Goal: Task Accomplishment & Management: Manage account settings

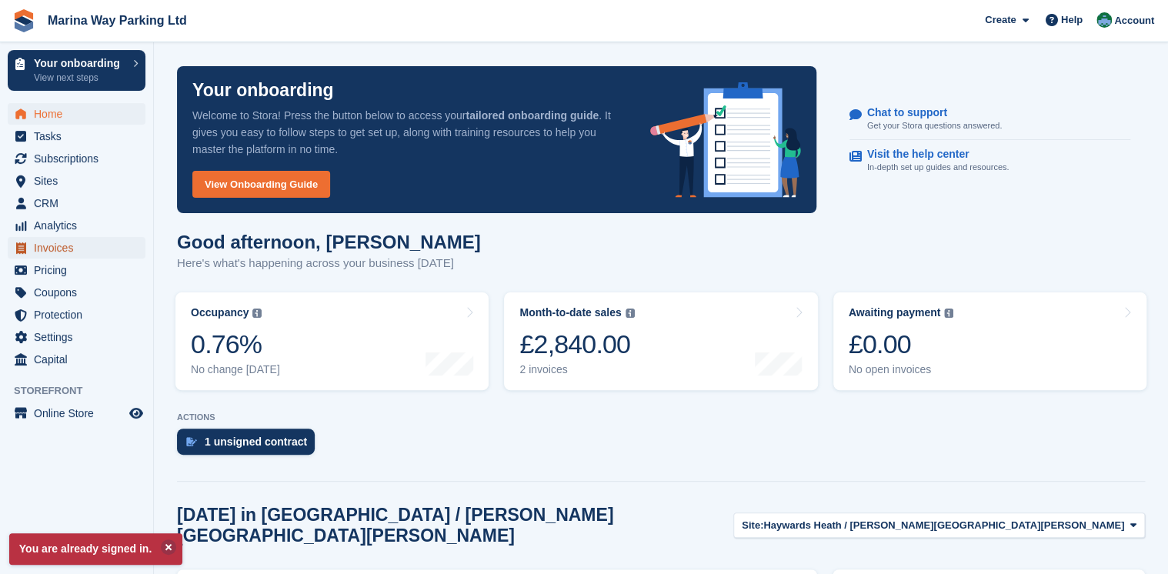
click at [49, 250] on span "Invoices" at bounding box center [80, 248] width 92 height 22
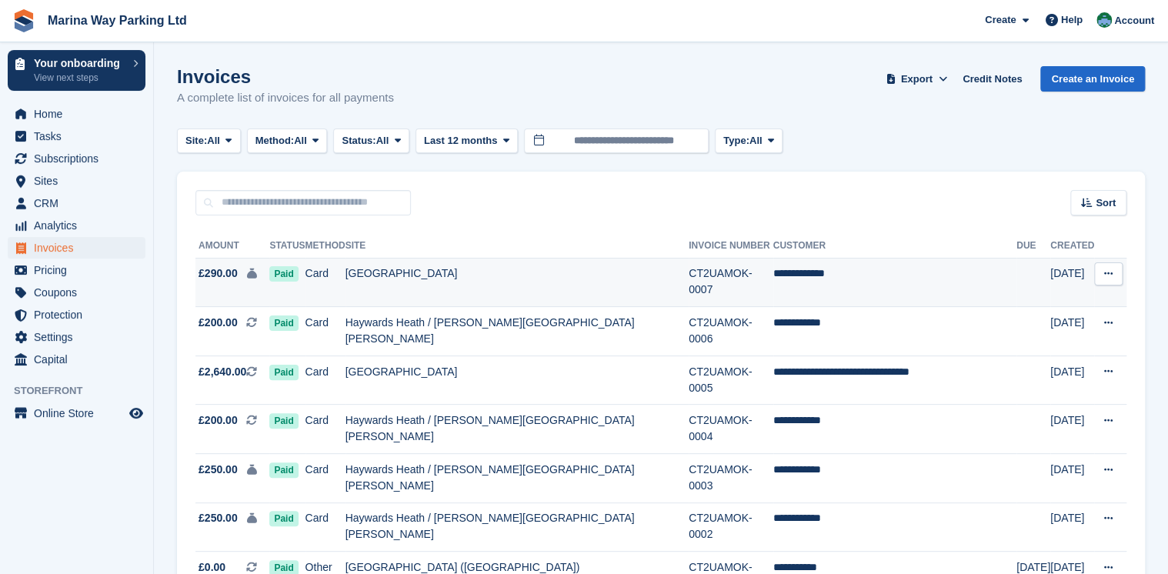
click at [222, 278] on span "£290.00" at bounding box center [218, 273] width 39 height 16
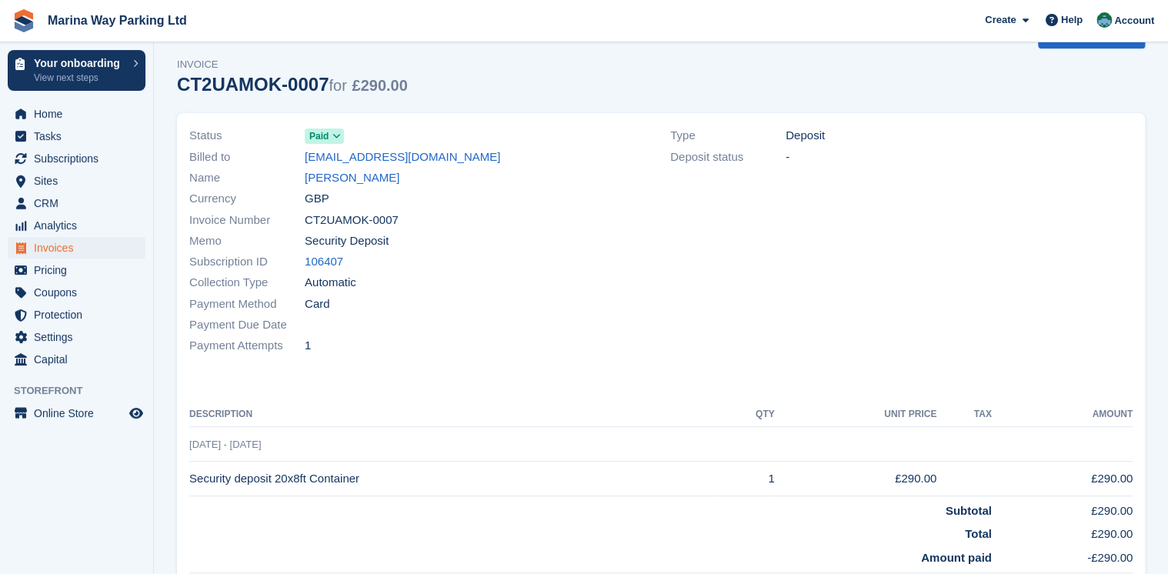
scroll to position [37, 0]
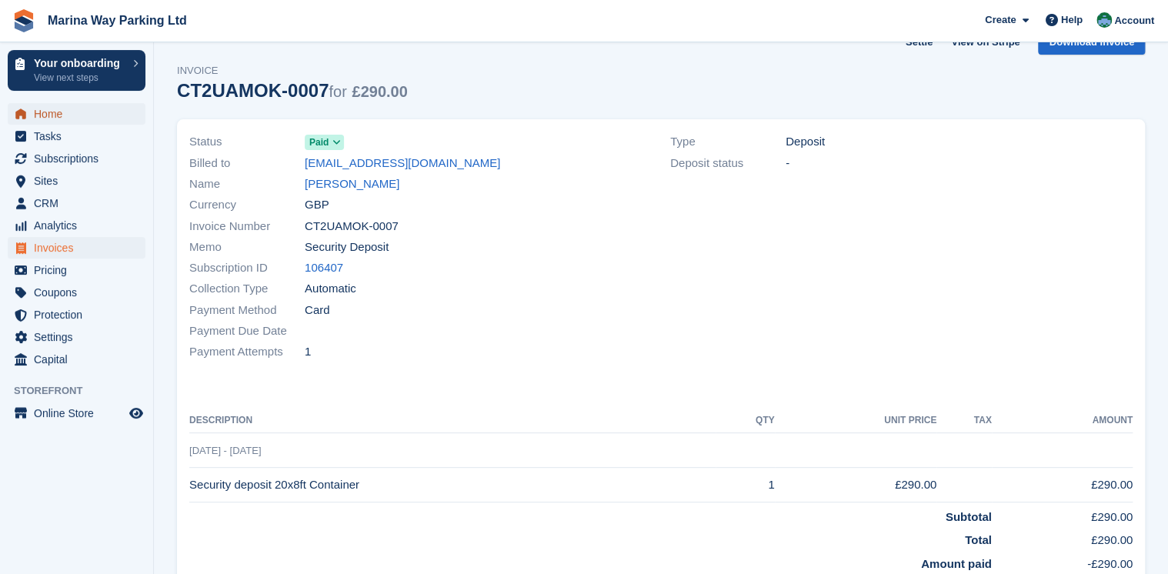
click at [58, 117] on span "Home" at bounding box center [80, 114] width 92 height 22
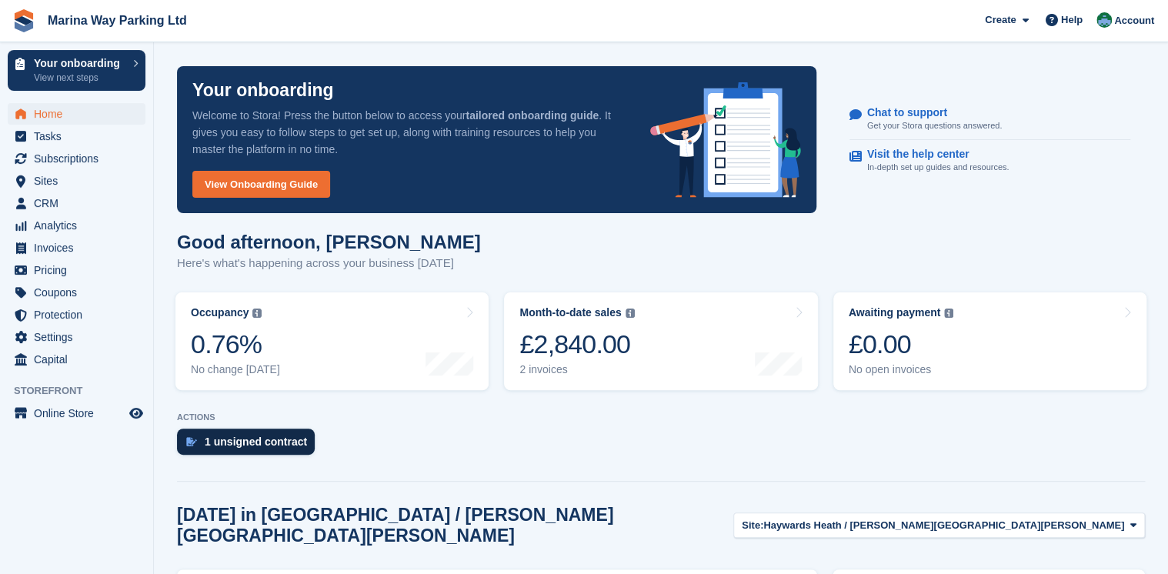
click at [243, 442] on div "1 unsigned contract" at bounding box center [256, 442] width 102 height 12
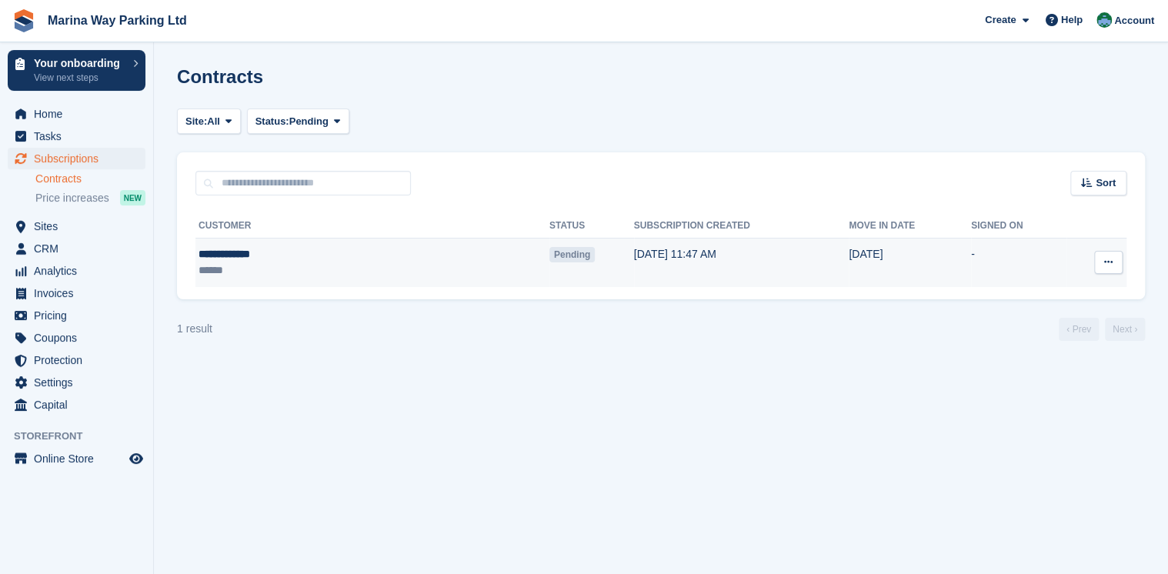
click at [849, 254] on td "27 Sep" at bounding box center [910, 263] width 122 height 48
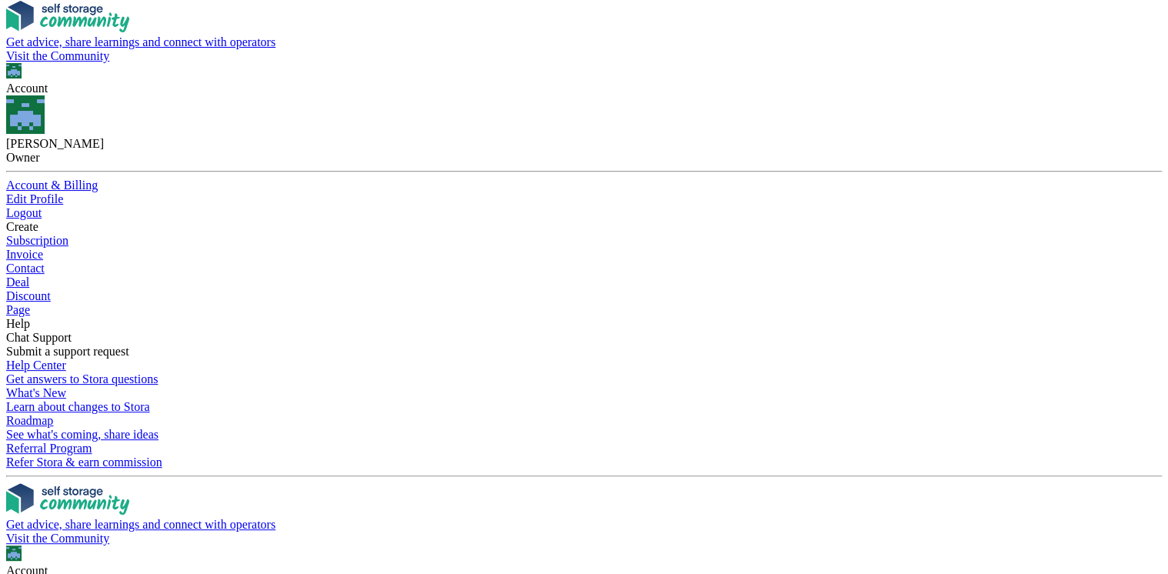
scroll to position [323, 0]
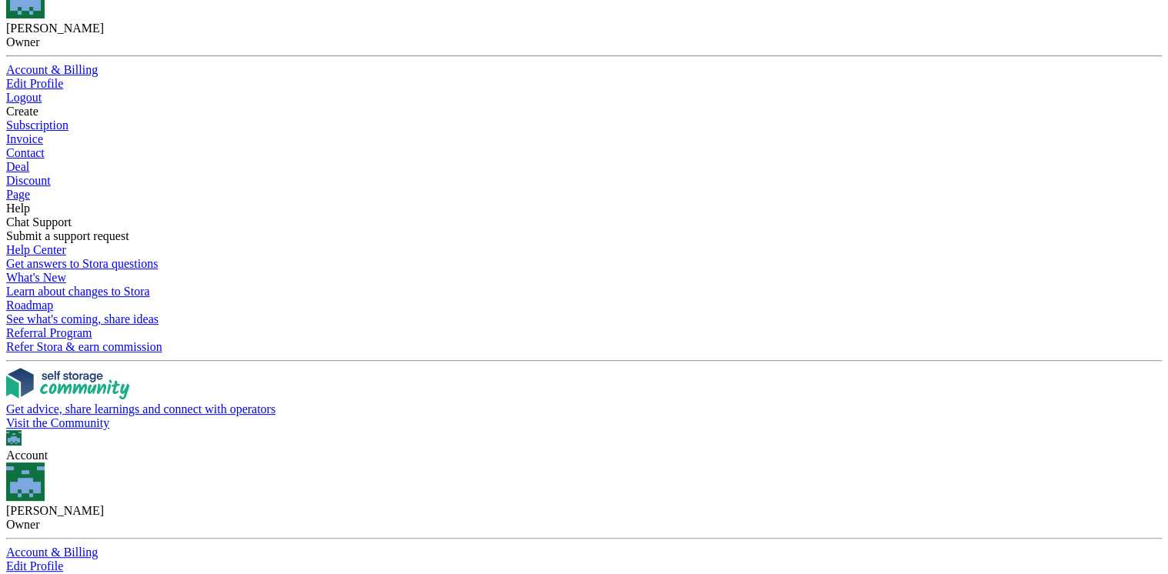
scroll to position [462, 0]
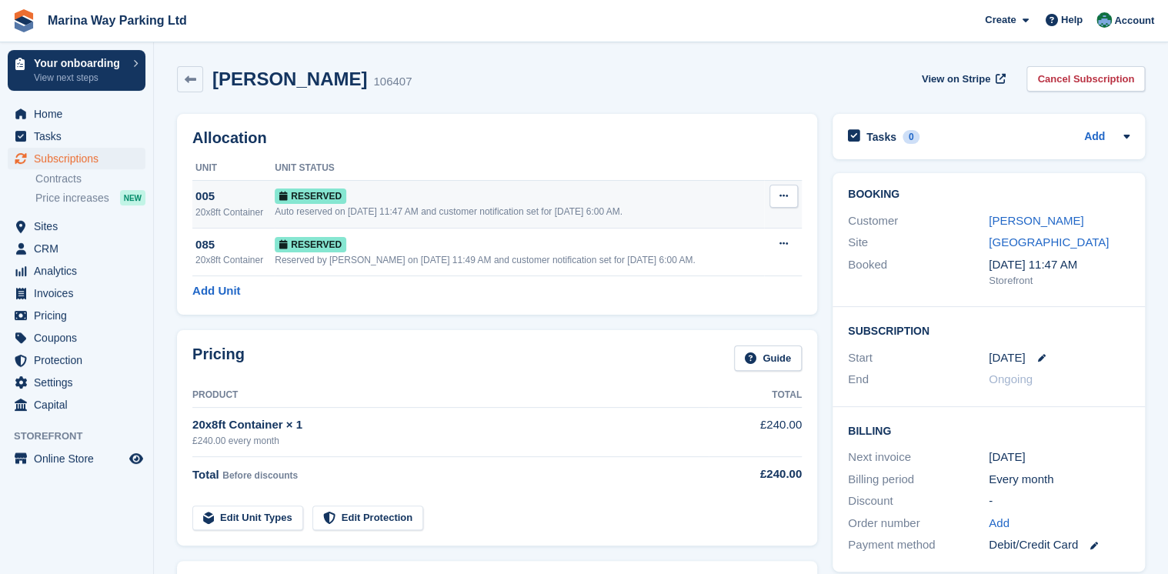
click at [782, 199] on icon at bounding box center [784, 196] width 8 height 10
click at [803, 105] on div "Joshua Lawson 106407 View on Stripe Cancel Subscription" at bounding box center [660, 82] width 983 height 48
click at [785, 195] on icon at bounding box center [784, 196] width 8 height 10
click at [696, 258] on p "Deallocate" at bounding box center [724, 259] width 134 height 20
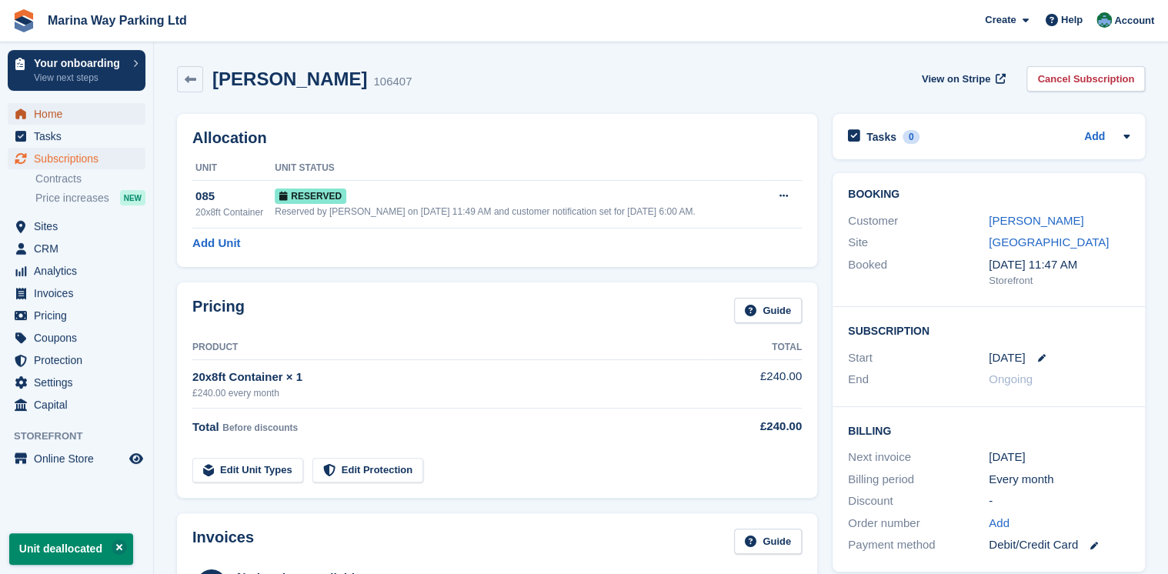
click at [45, 117] on span "Home" at bounding box center [80, 114] width 92 height 22
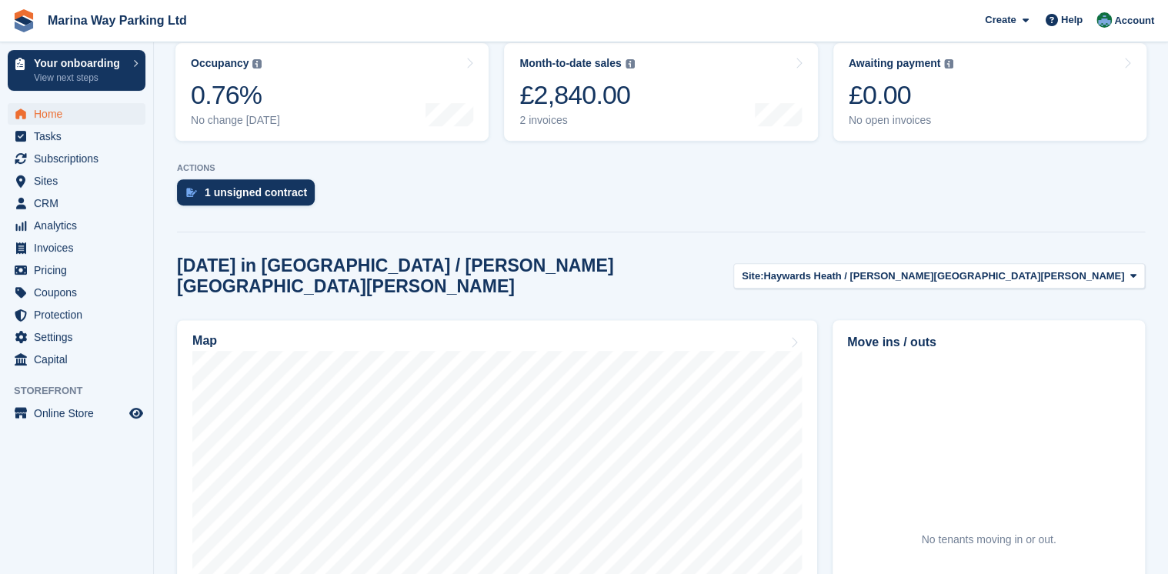
scroll to position [234, 0]
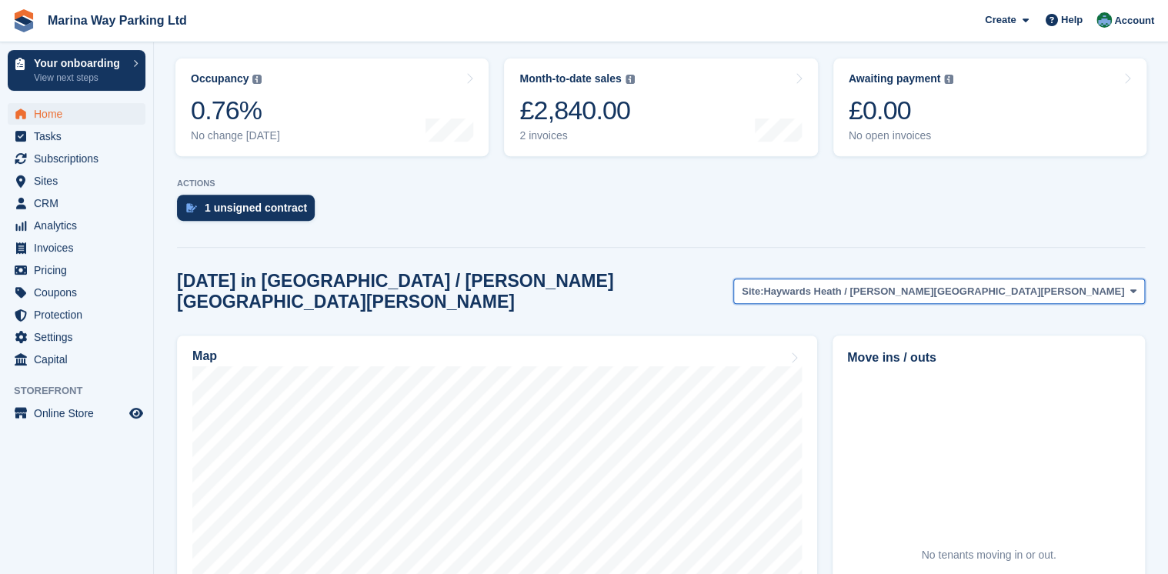
click at [1130, 286] on icon at bounding box center [1133, 291] width 6 height 10
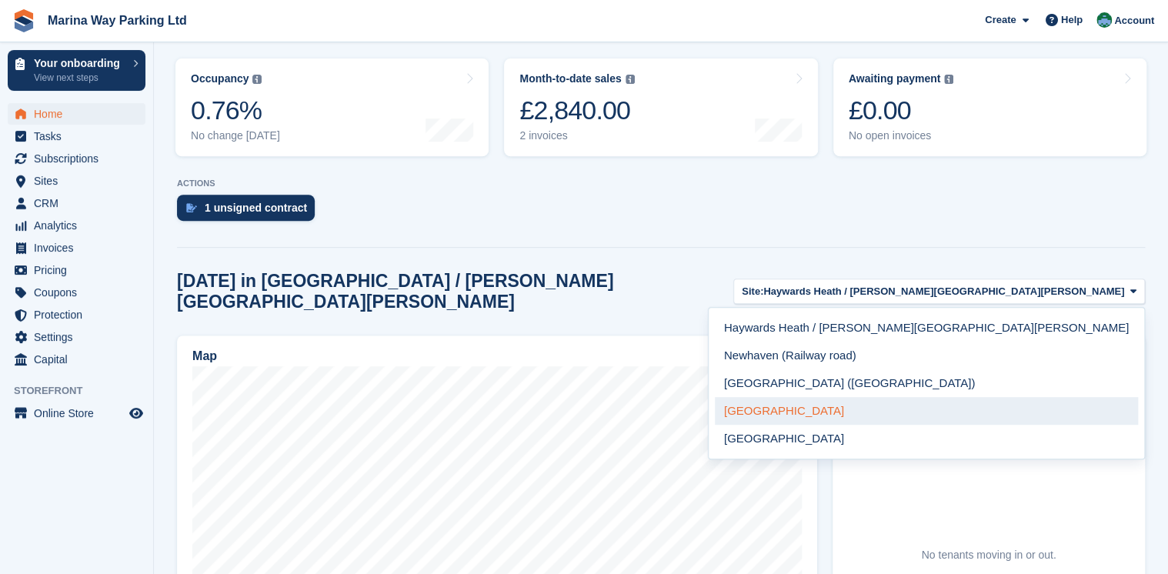
click at [1017, 403] on link "[GEOGRAPHIC_DATA]" at bounding box center [926, 411] width 423 height 28
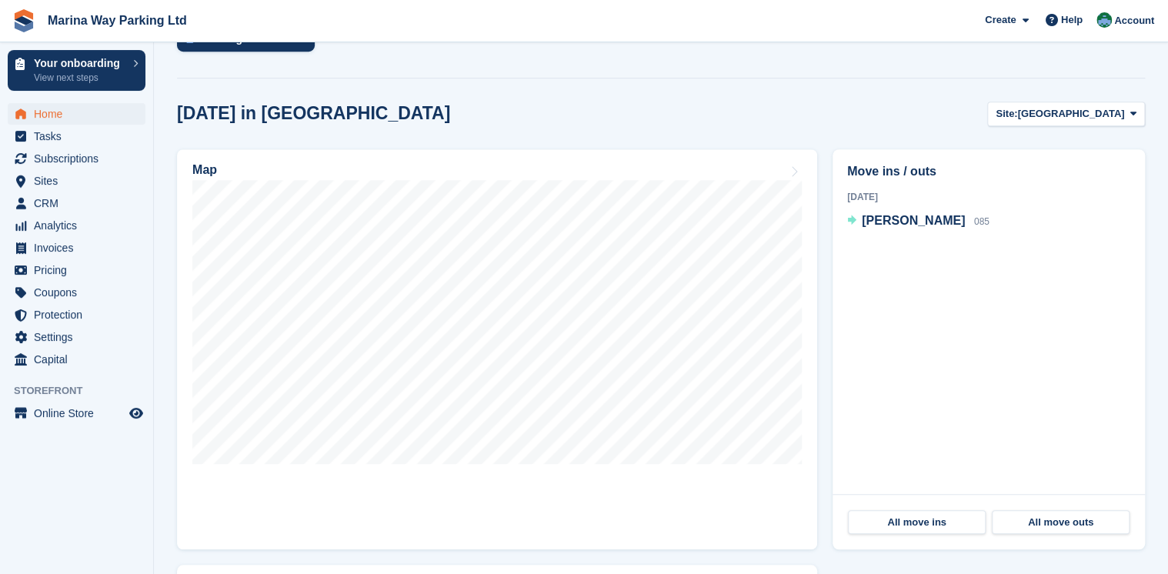
scroll to position [427, 0]
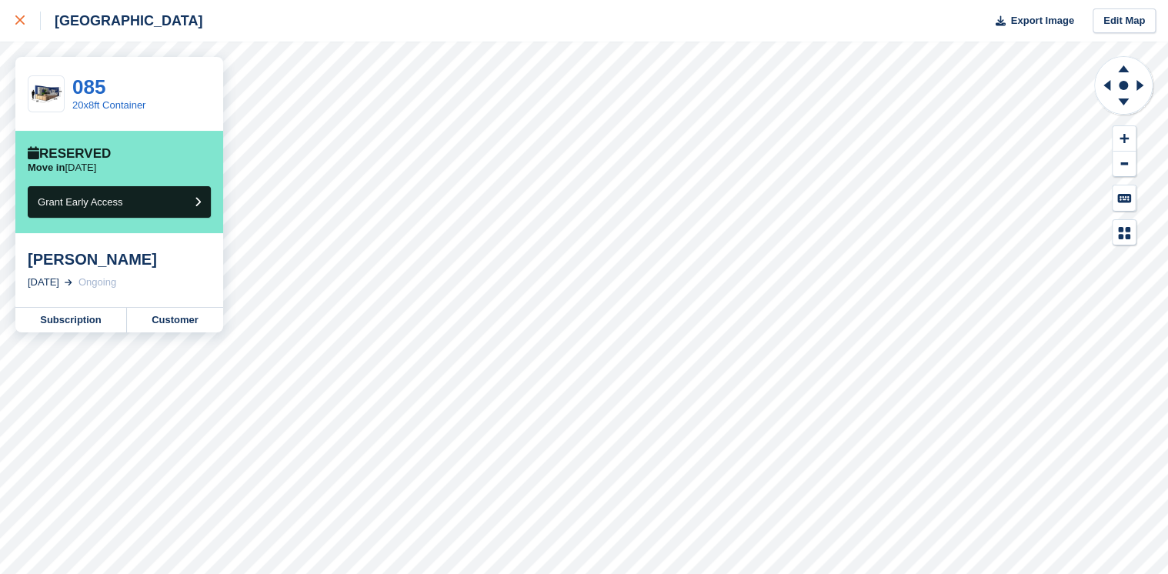
click at [22, 26] on div at bounding box center [27, 21] width 25 height 18
